Goal: Communication & Community: Ask a question

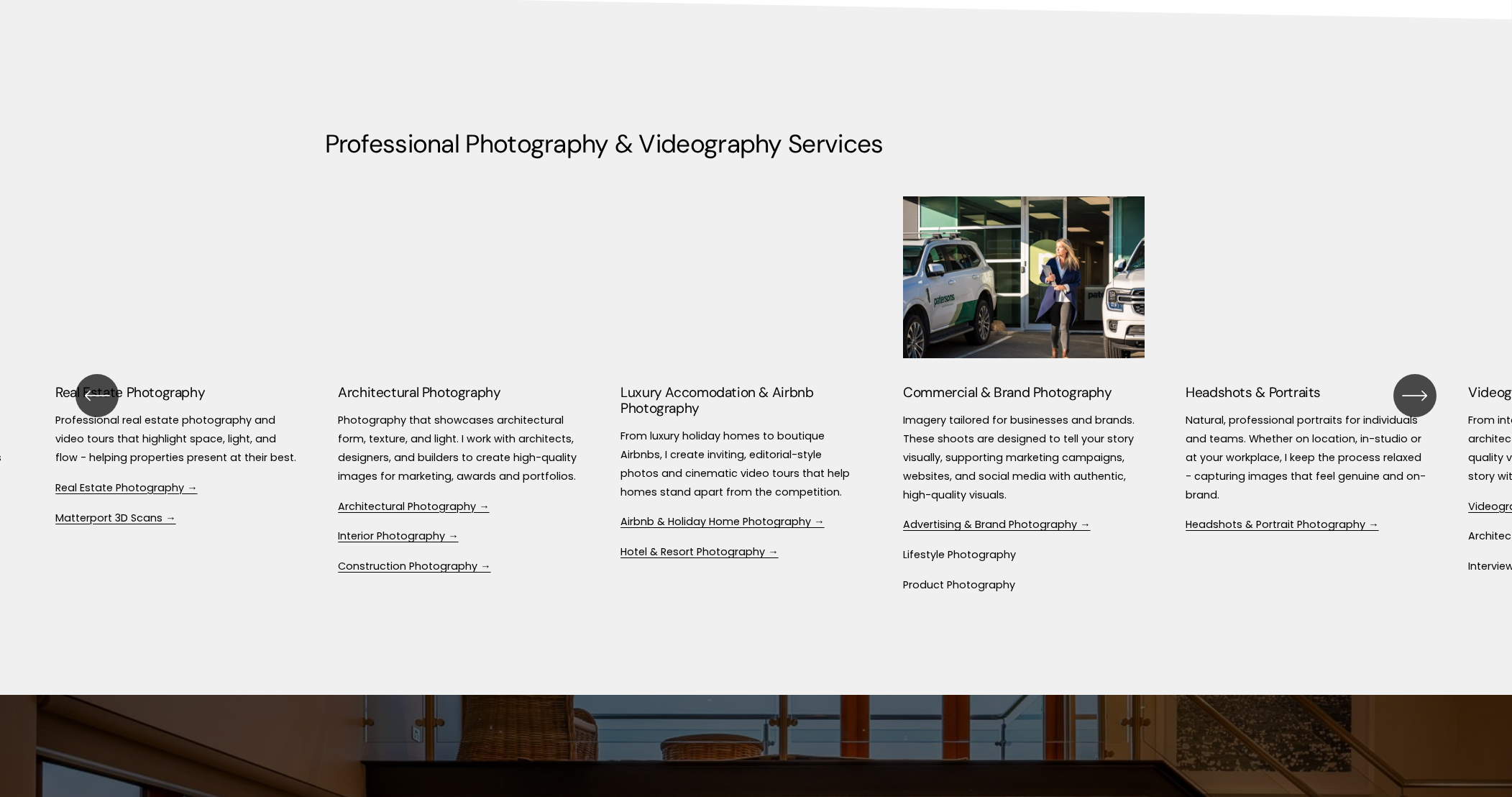
scroll to position [1932, 0]
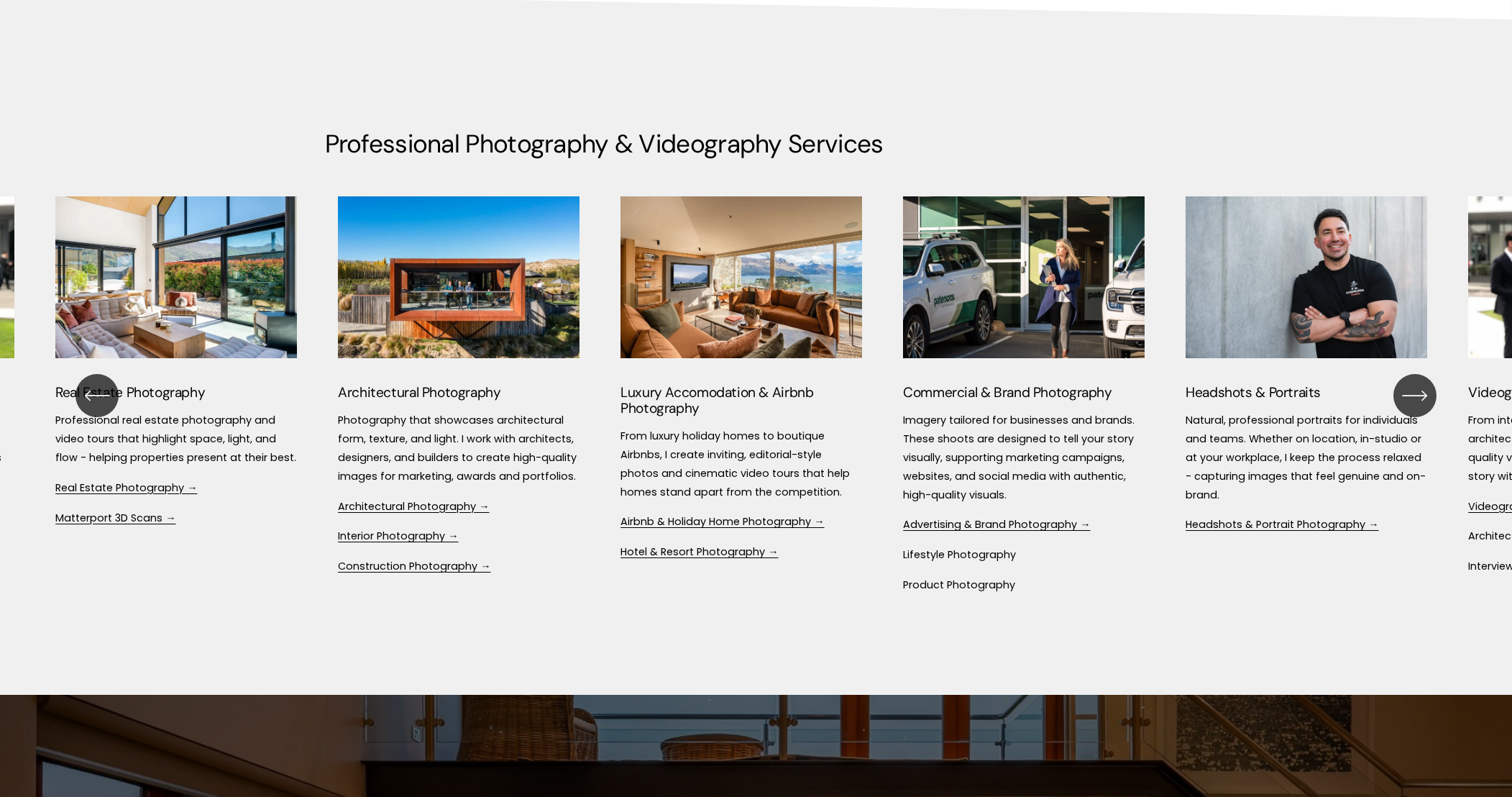
click at [1418, 383] on icon "\a \a \a Next\a \a" at bounding box center [1415, 396] width 26 height 26
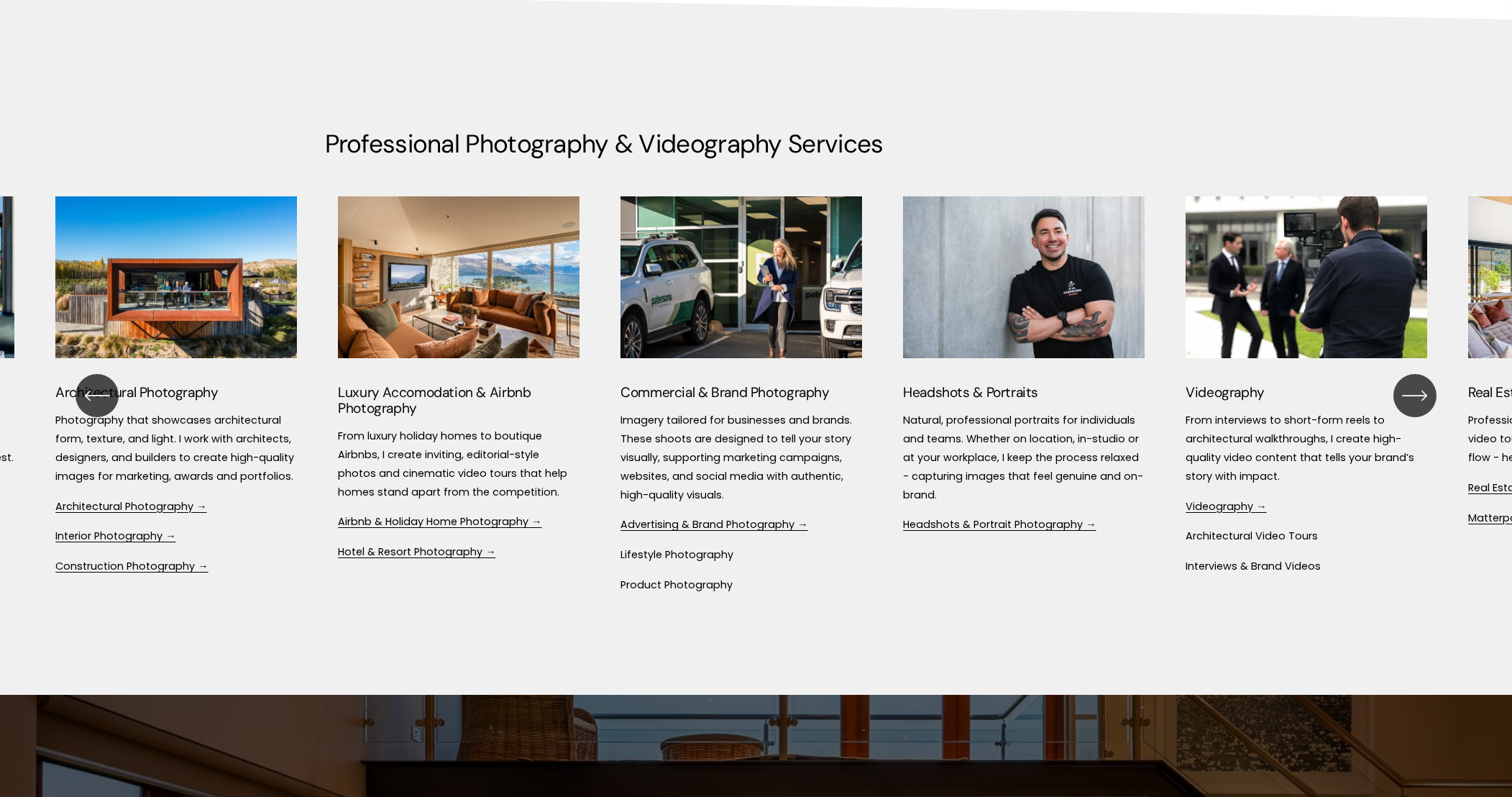
click at [1418, 383] on icon "\a \a \a Next\a \a" at bounding box center [1415, 396] width 26 height 26
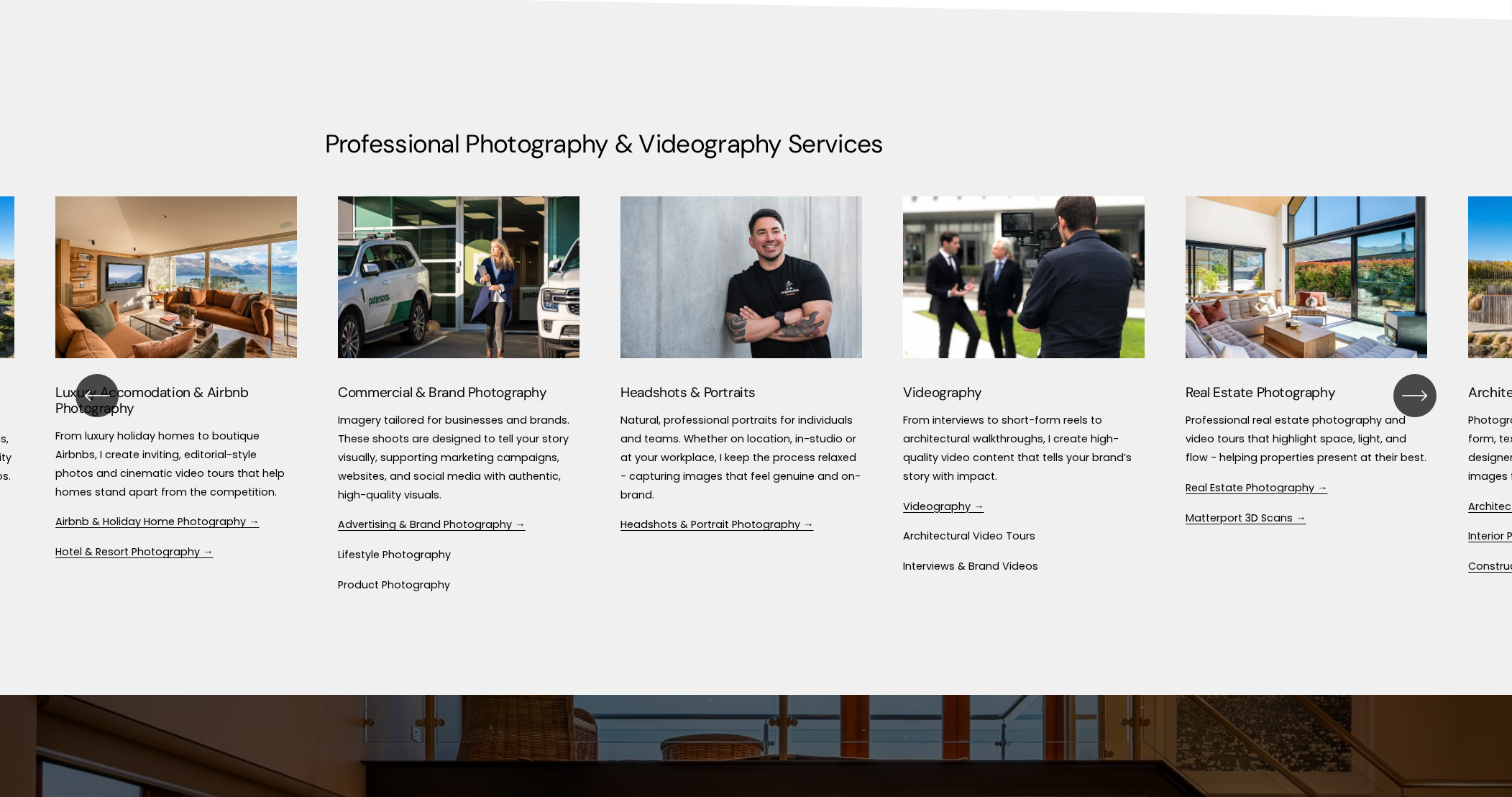
click at [1418, 383] on icon "\a \a \a Next\a \a" at bounding box center [1415, 396] width 26 height 26
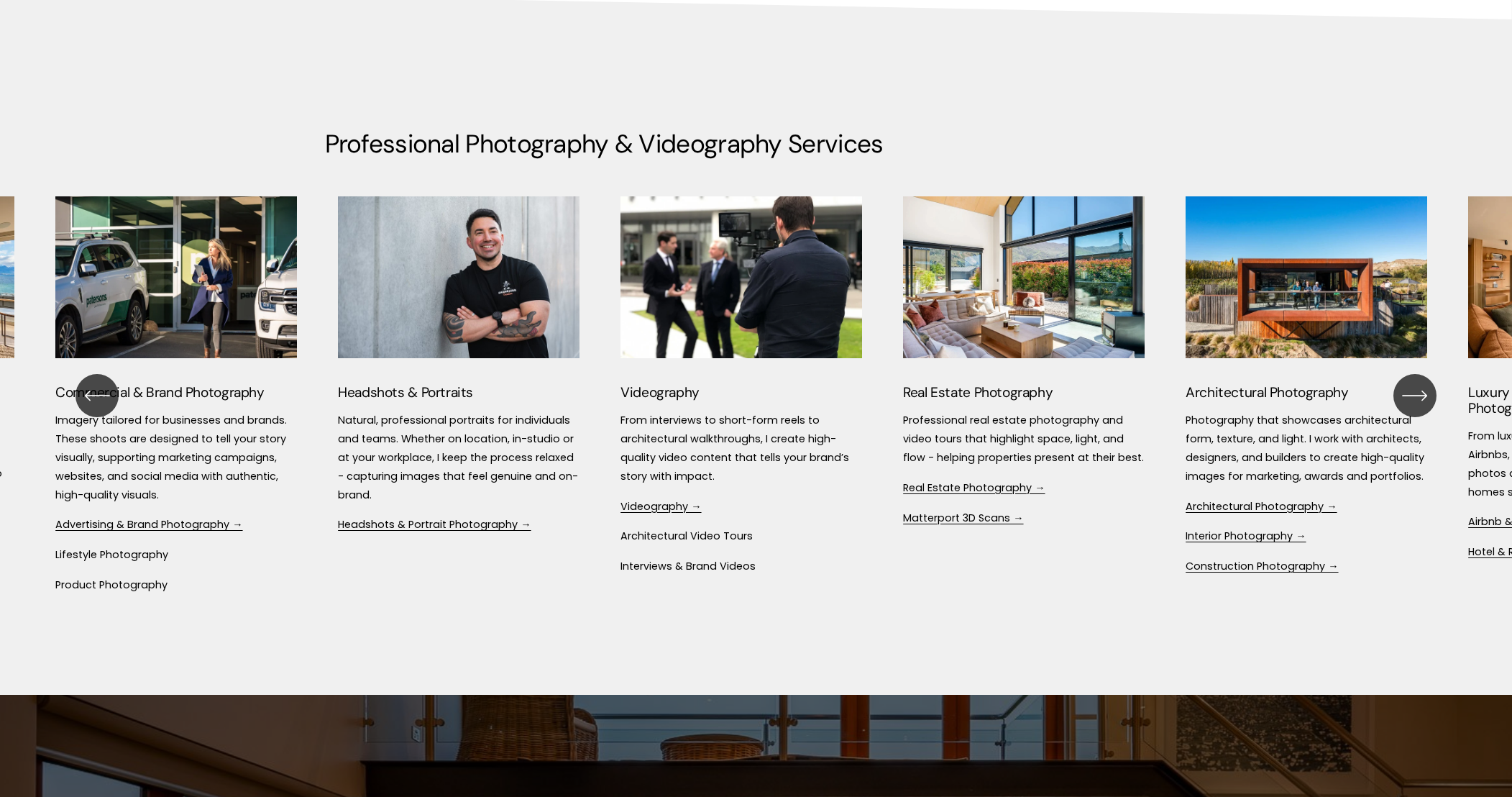
click at [1418, 383] on icon "\a \a \a Next\a \a" at bounding box center [1415, 396] width 26 height 26
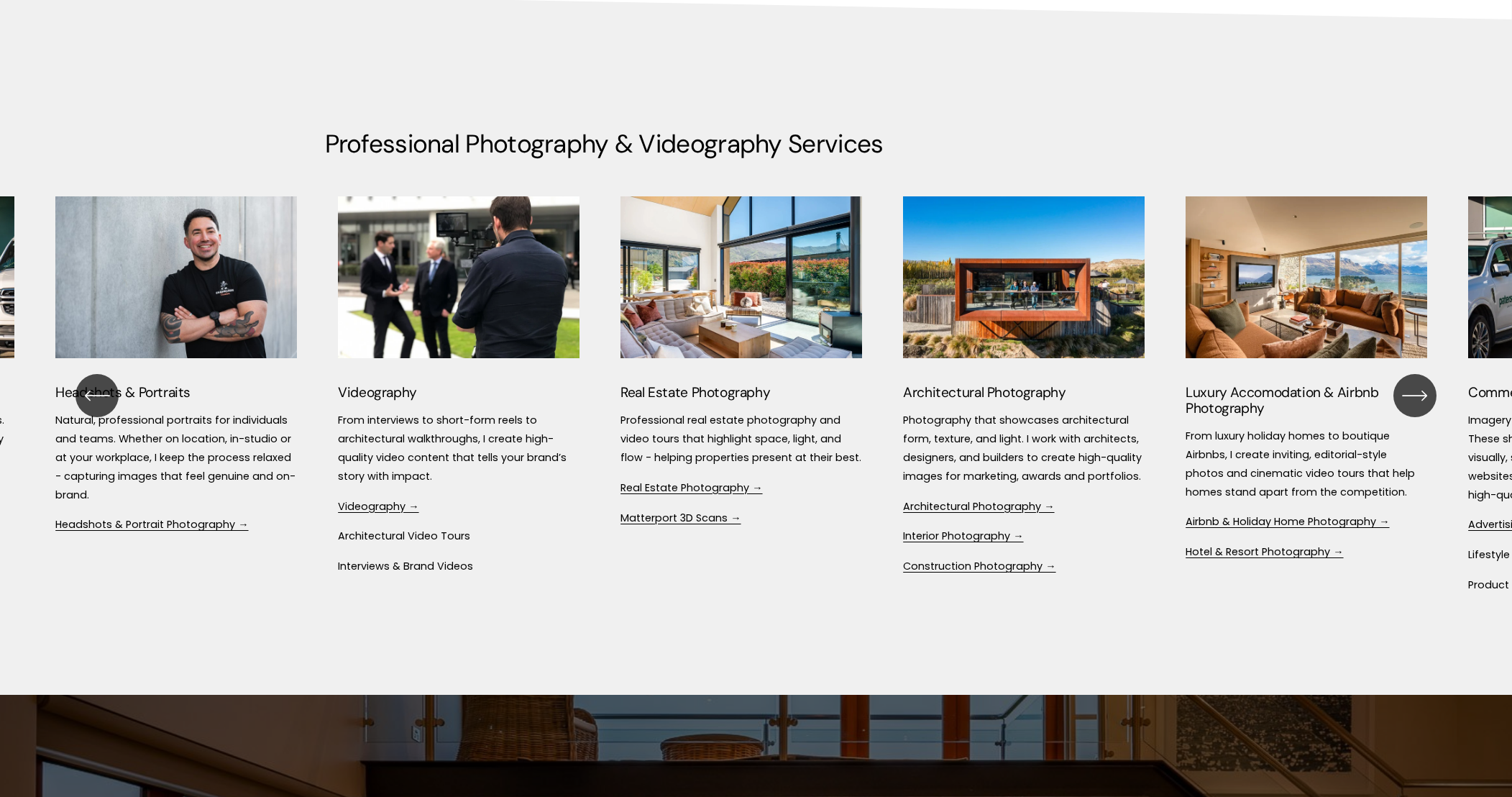
click at [1402, 398] on div "\a \a \a Next\a \a" at bounding box center [1415, 395] width 43 height 43
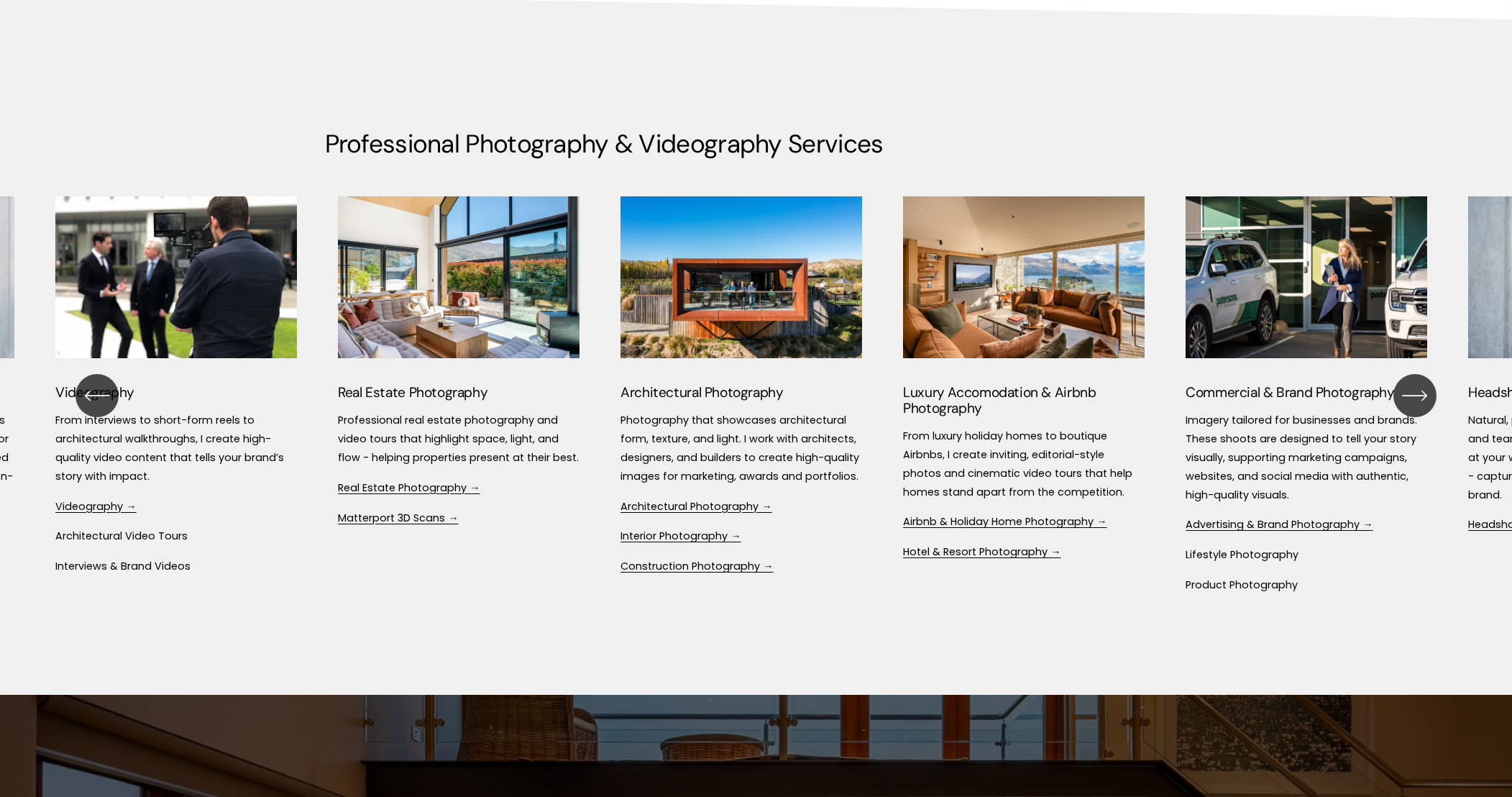
click at [1402, 398] on div "\a \a \a Next\a \a" at bounding box center [1415, 395] width 43 height 43
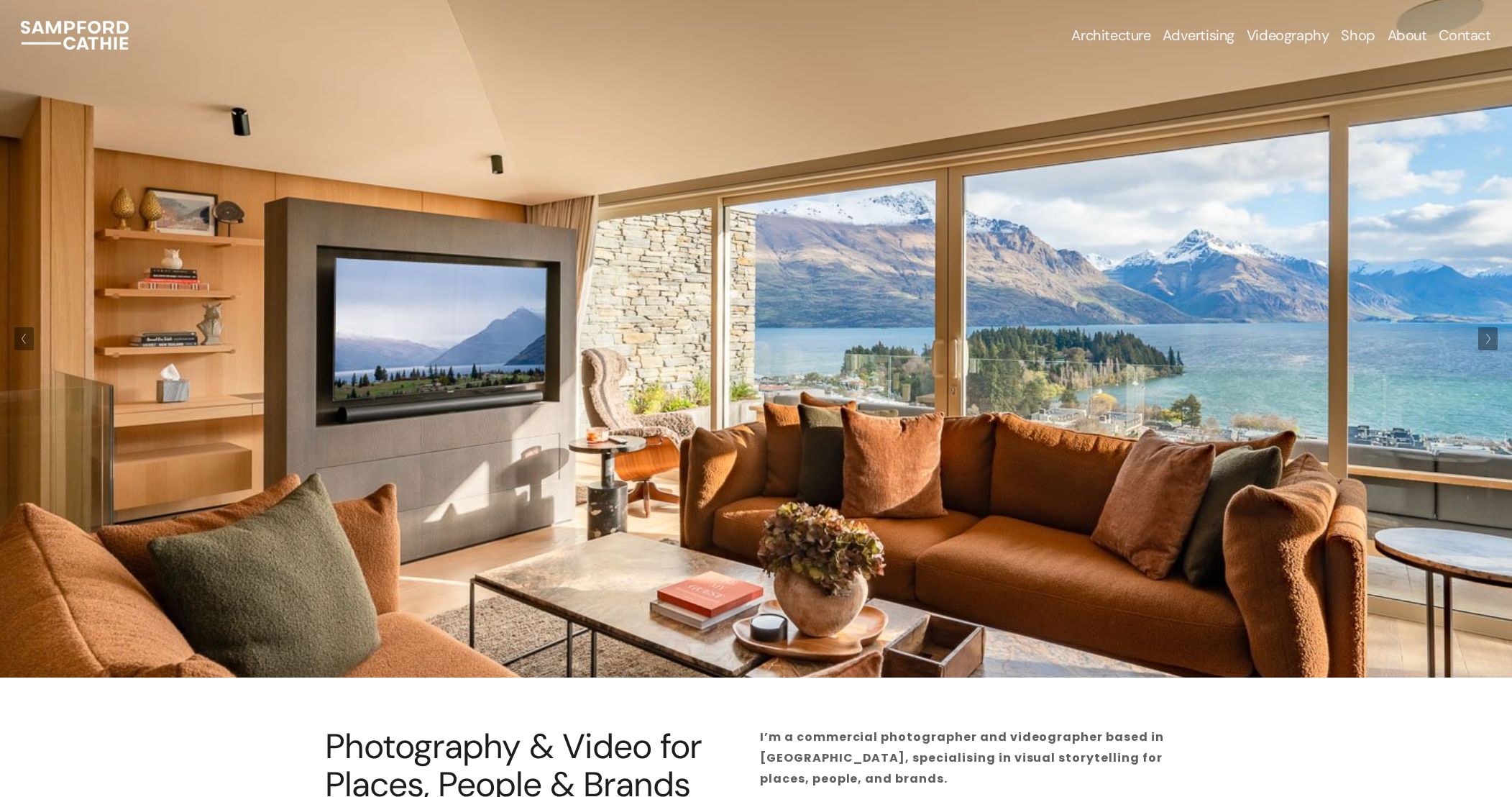
scroll to position [0, 0]
click at [1459, 31] on link "Contact" at bounding box center [1465, 35] width 52 height 20
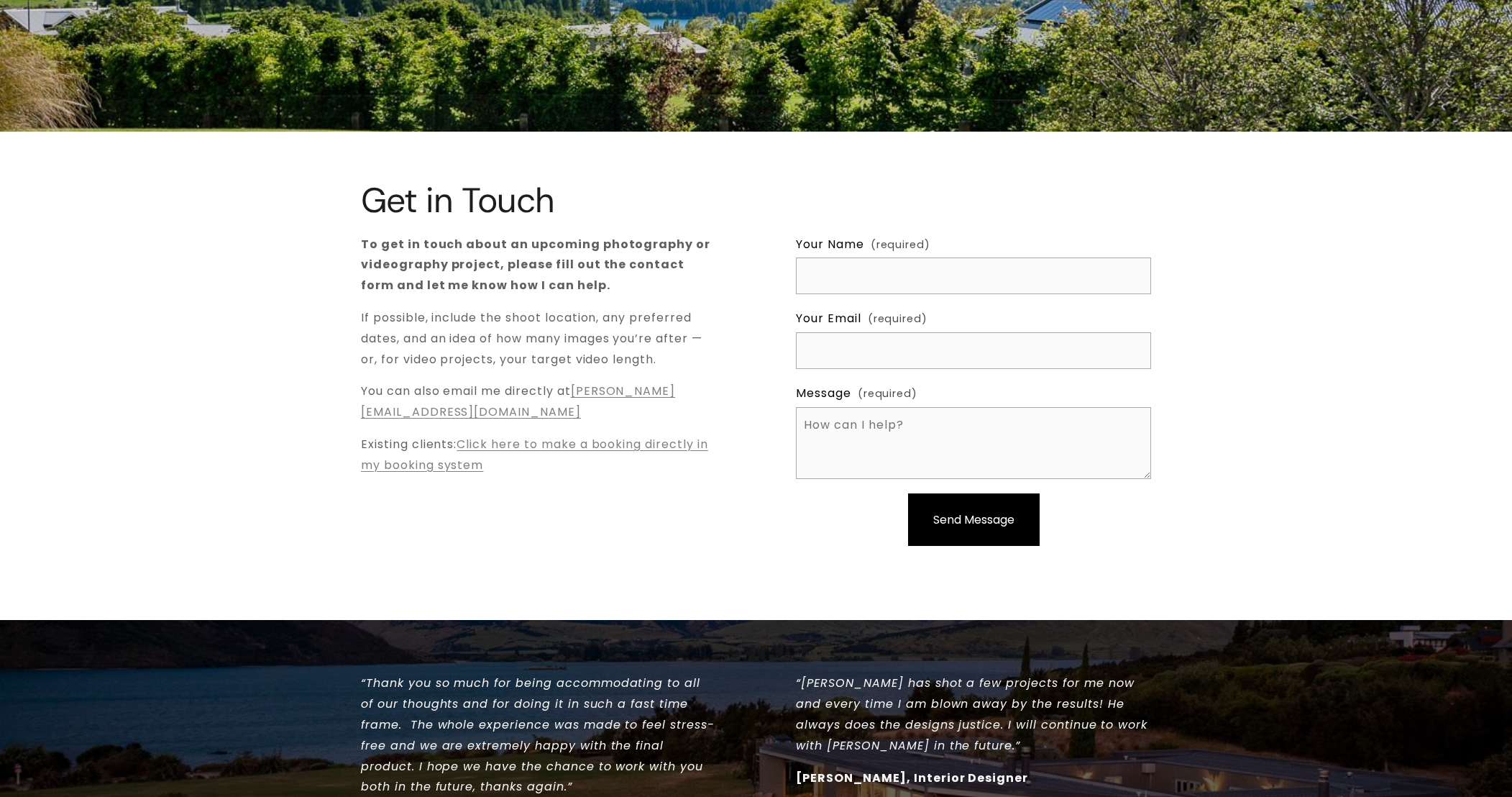
scroll to position [177, 0]
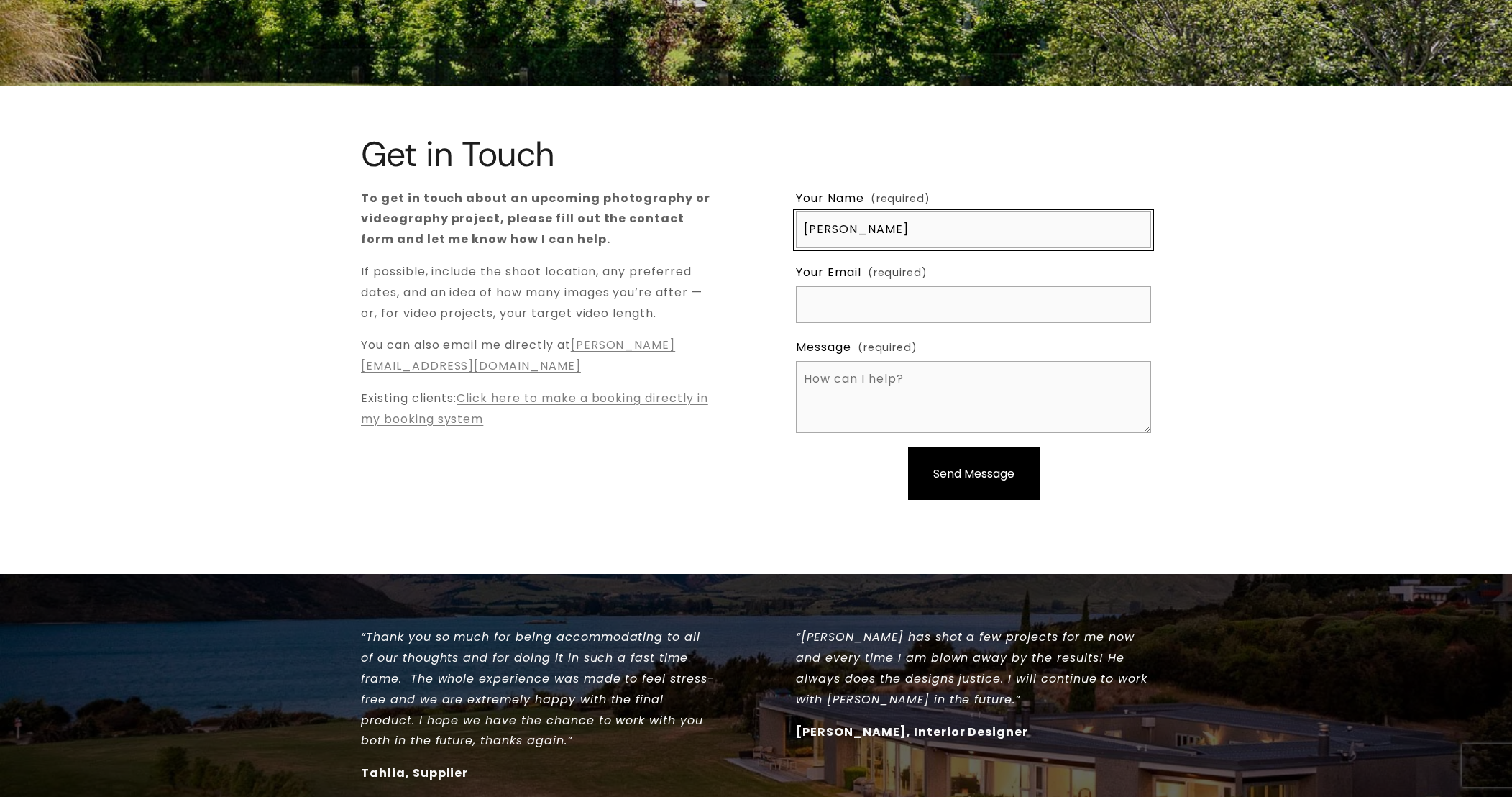
type input "Mandy Enoka"
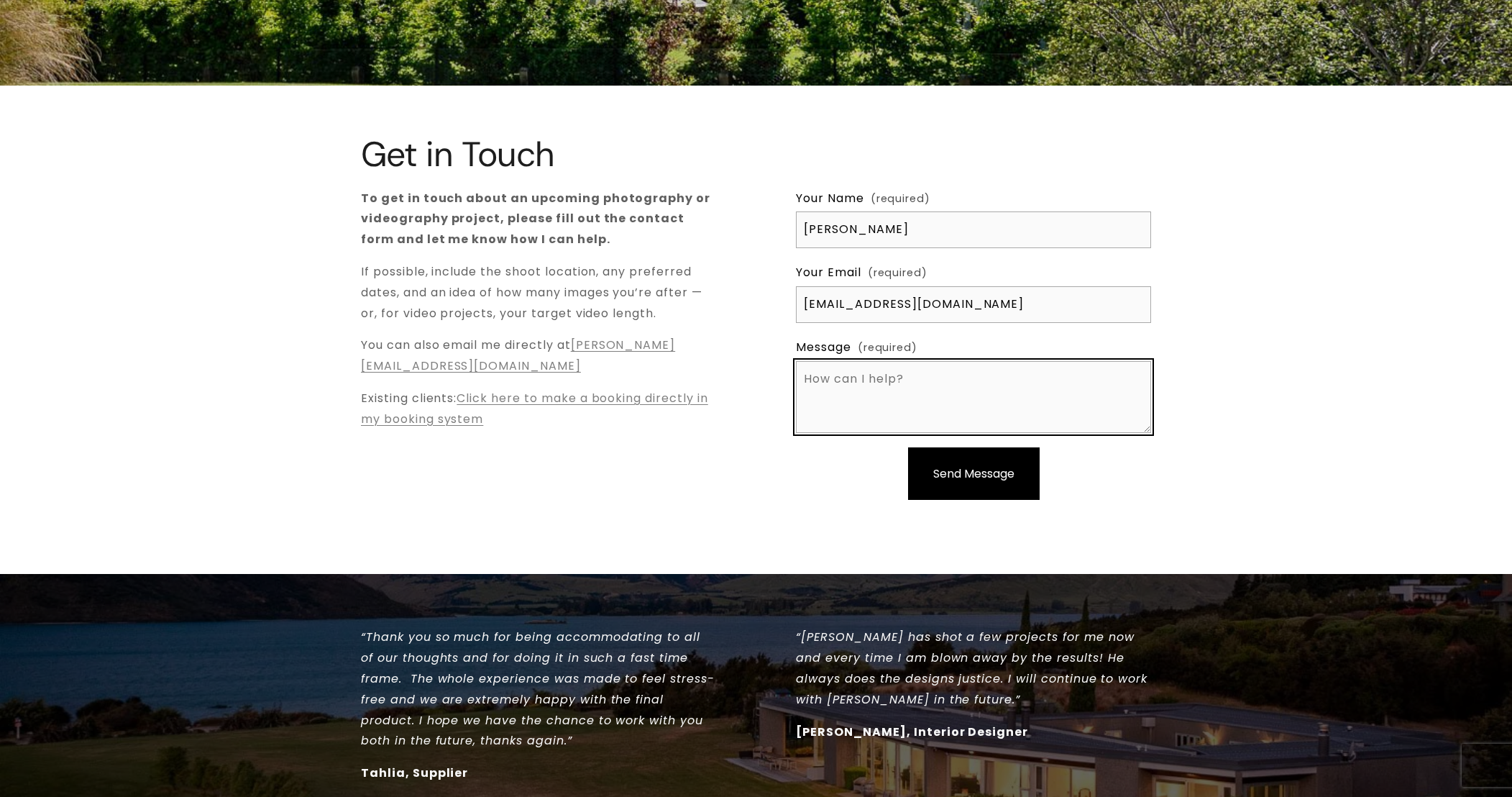
click at [840, 394] on textarea "Message (required)" at bounding box center [973, 397] width 355 height 72
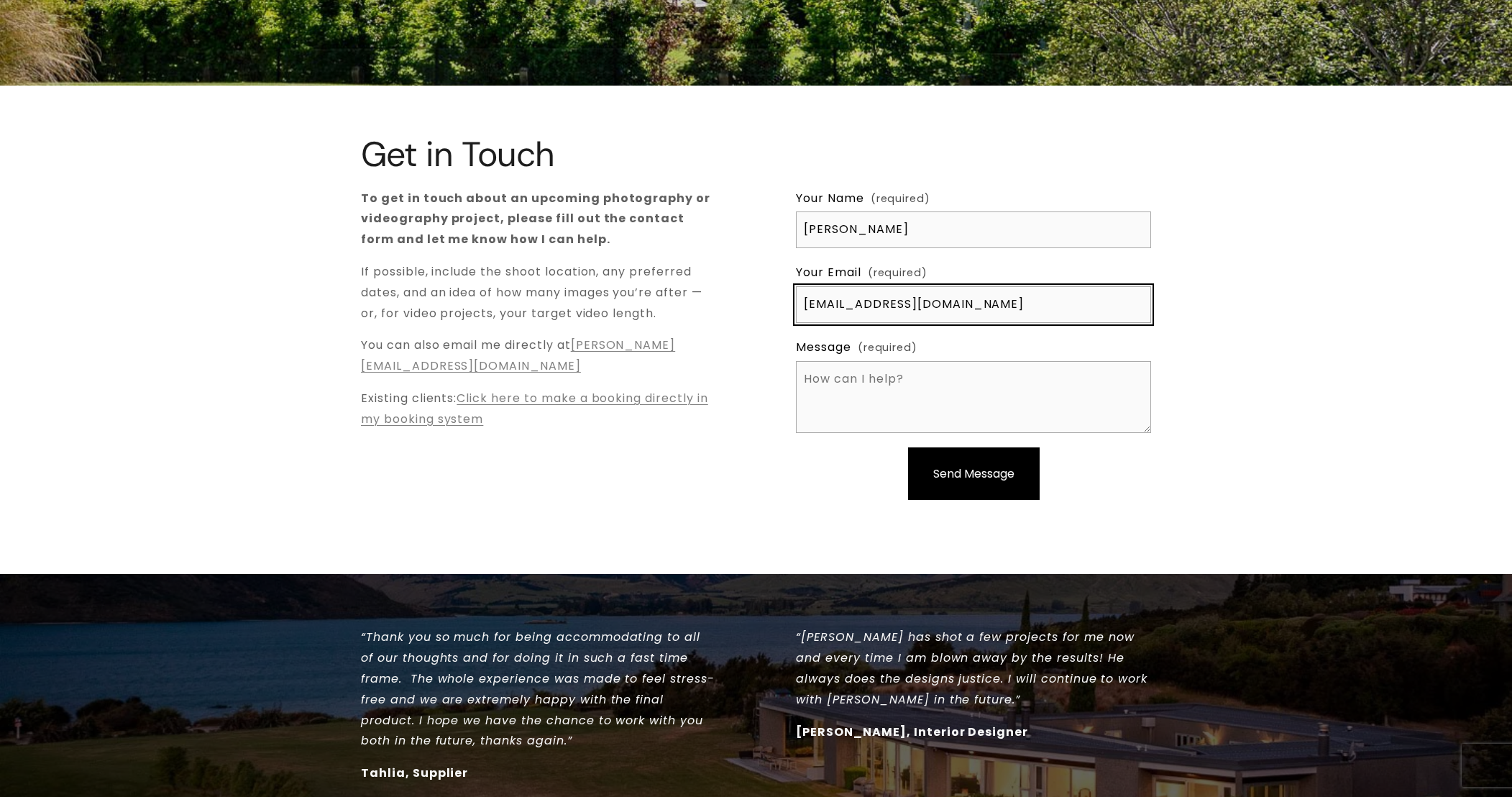
drag, startPoint x: 994, startPoint y: 311, endPoint x: 632, endPoint y: 298, distance: 362.2
click at [632, 298] on div "Get in Touch To get in touch about an upcoming photography or videography proje…" at bounding box center [756, 330] width 1512 height 389
type input "Sales@wanakaselection.co.nz"
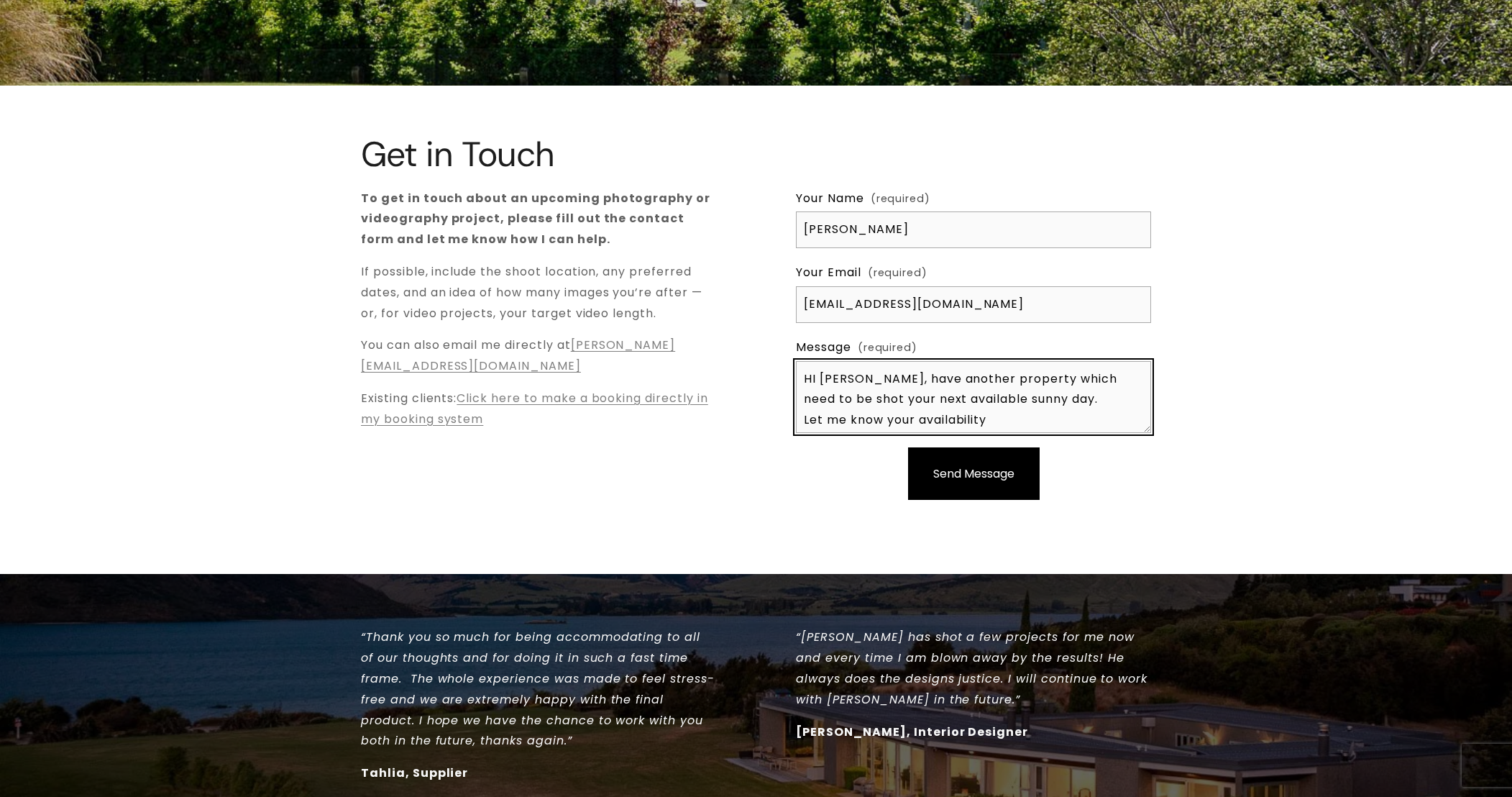
scroll to position [16, 0]
type textarea "HI Sam, have another property which need to be shot your next available sunny d…"
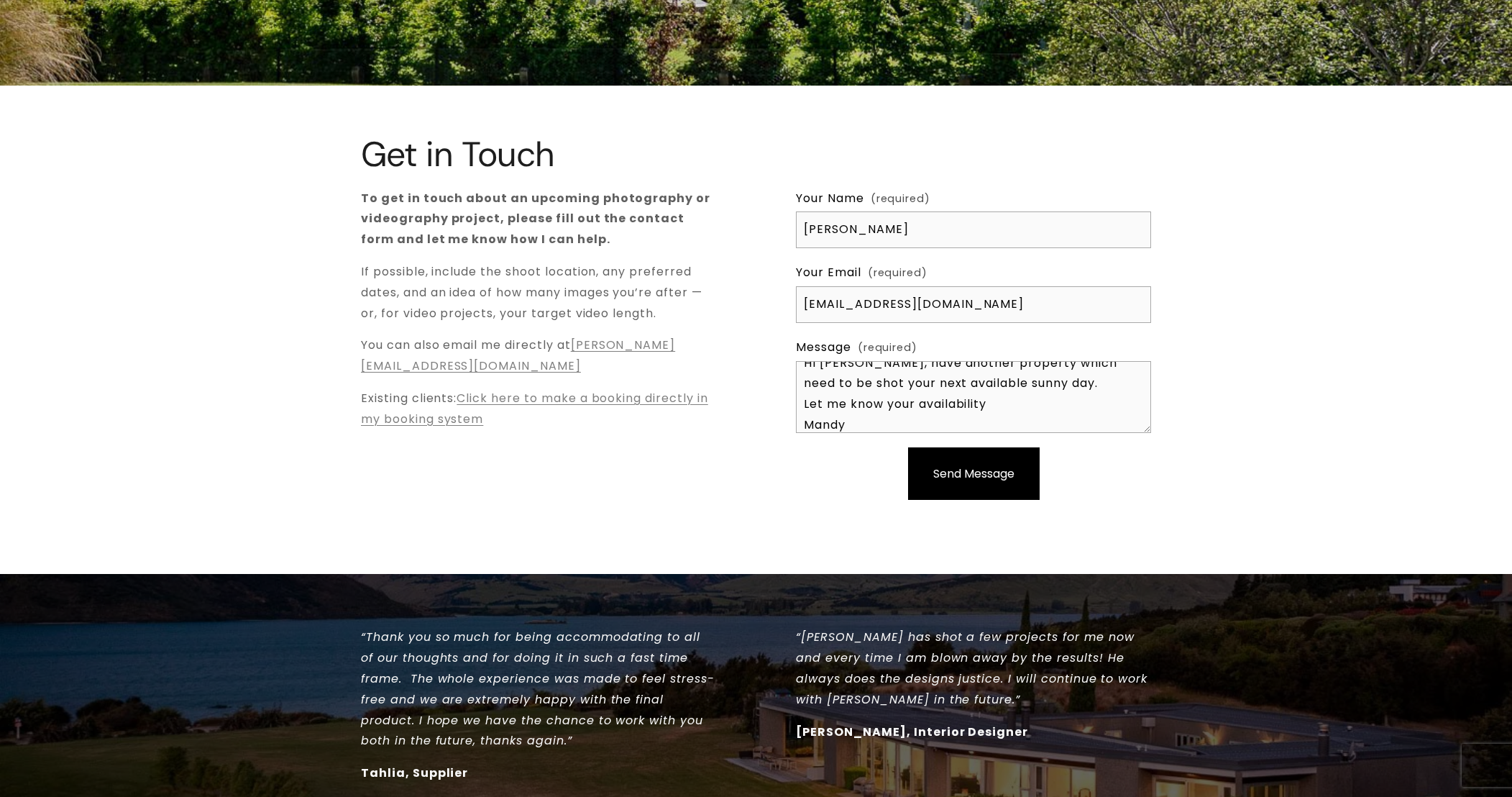
click at [966, 469] on span "Send Message" at bounding box center [973, 473] width 81 height 17
